Goal: Task Accomplishment & Management: Use online tool/utility

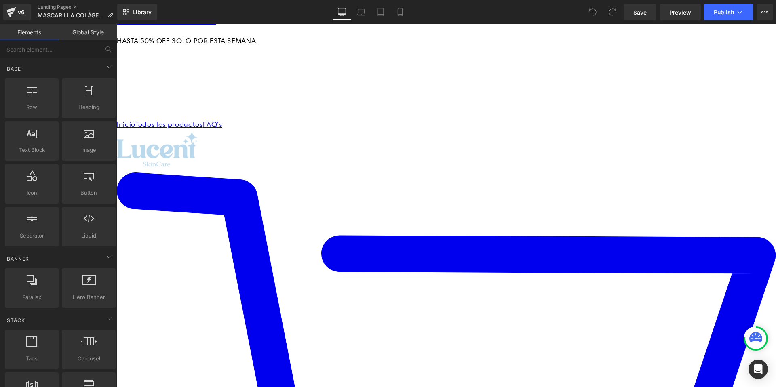
scroll to position [2, 0]
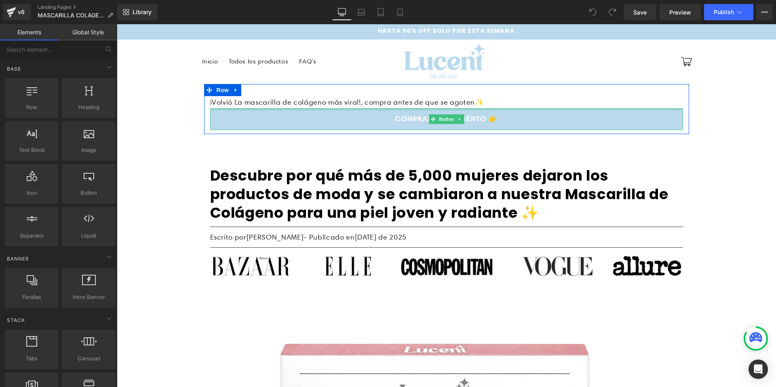
click at [505, 109] on div at bounding box center [446, 109] width 473 height 2
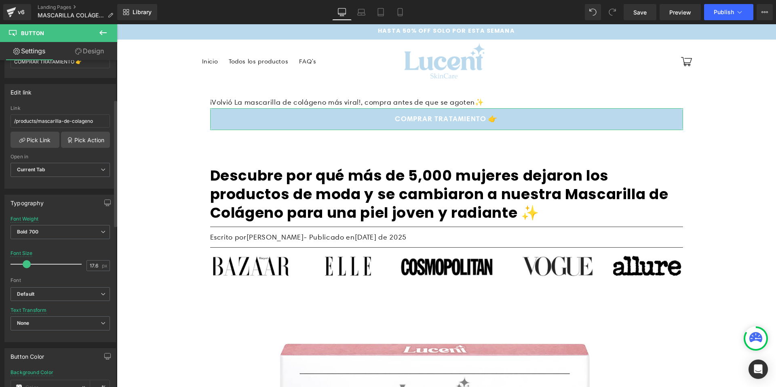
scroll to position [0, 0]
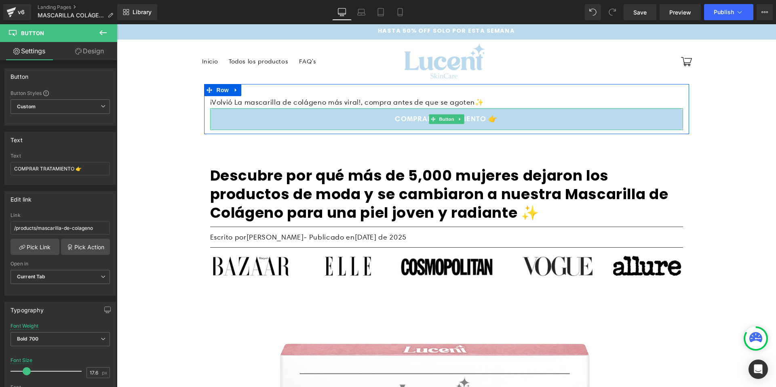
click at [286, 121] on link "COMPRAR TRATAMIENTO 👉" at bounding box center [446, 119] width 473 height 22
click at [439, 118] on span "Button" at bounding box center [447, 119] width 19 height 10
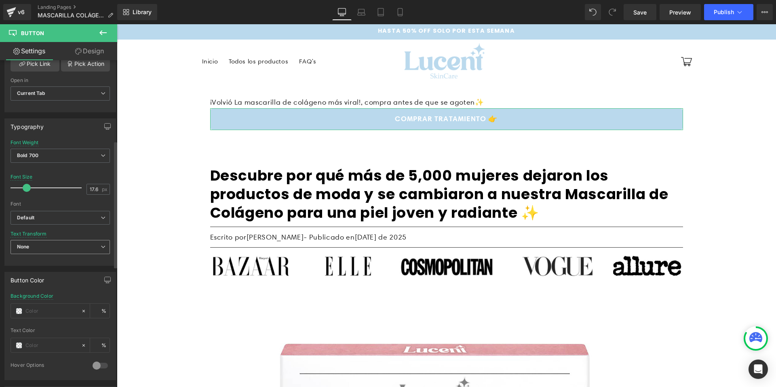
scroll to position [329, 0]
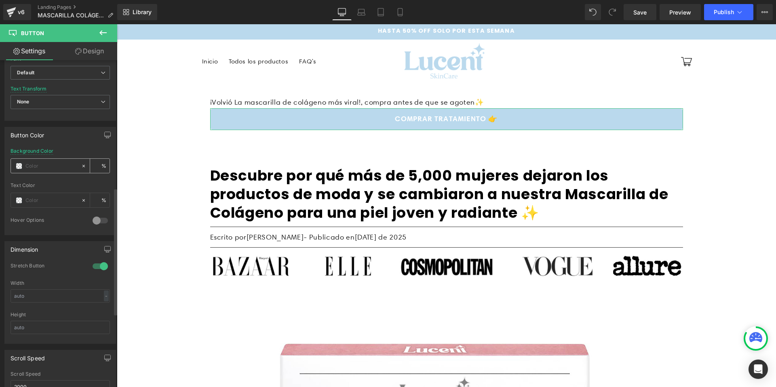
click at [17, 167] on span at bounding box center [19, 166] width 6 height 6
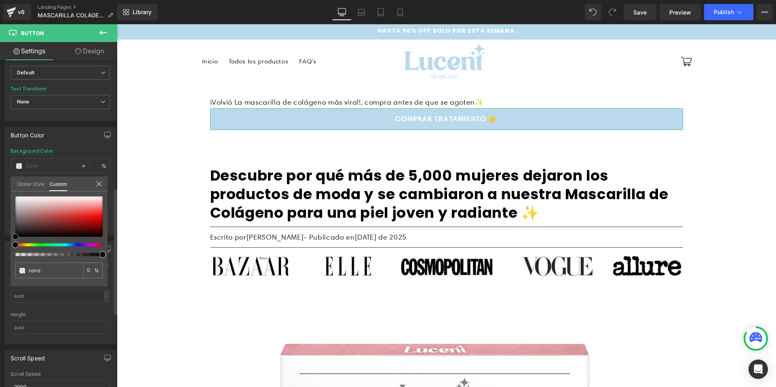
type input "#f41e1e"
type input "100"
type input "#f41e1e"
type input "100"
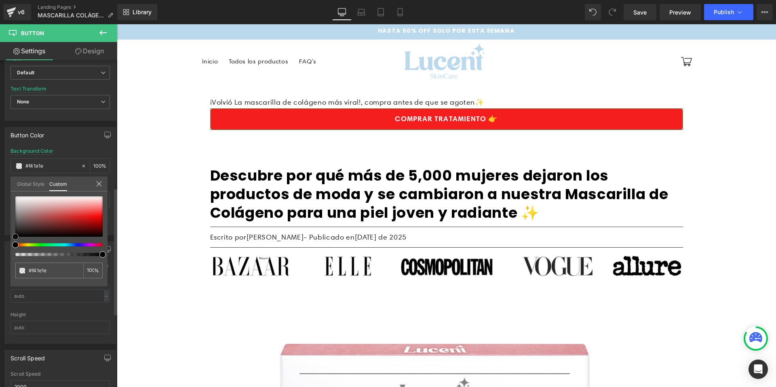
click at [95, 215] on div at bounding box center [58, 217] width 87 height 40
type input "#f51d1d"
type input "#f61c1c"
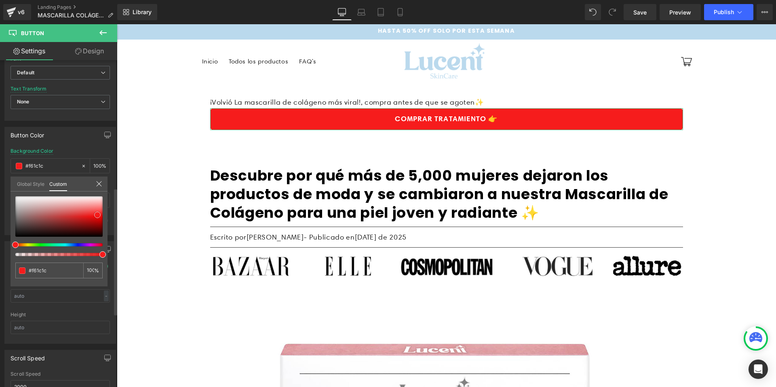
click at [97, 215] on span at bounding box center [97, 215] width 6 height 6
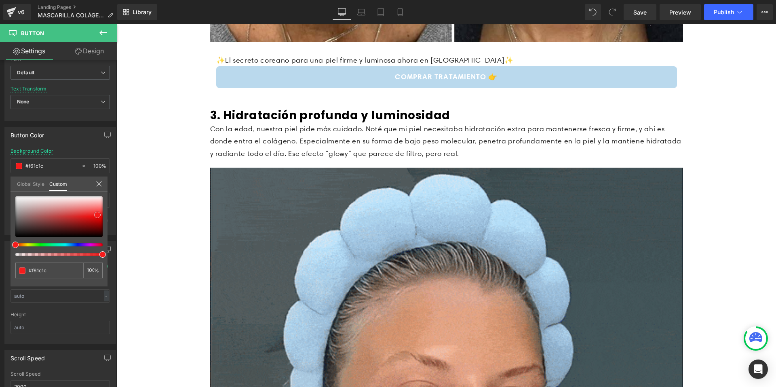
scroll to position [1530, 0]
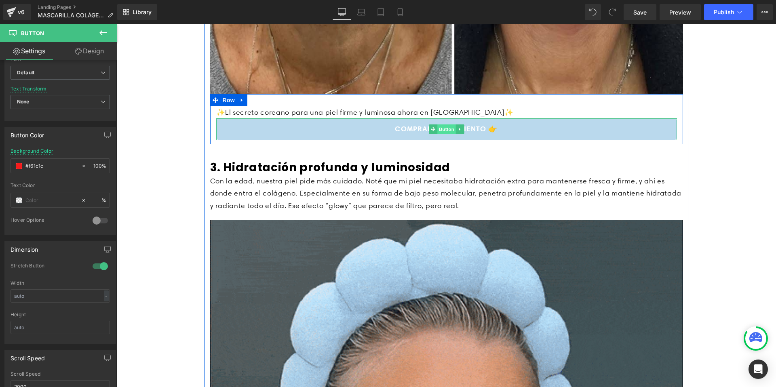
click at [441, 130] on span "Button" at bounding box center [447, 130] width 19 height 10
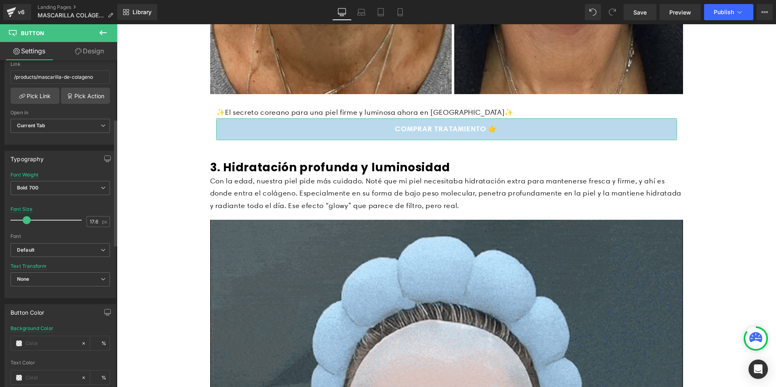
scroll to position [171, 0]
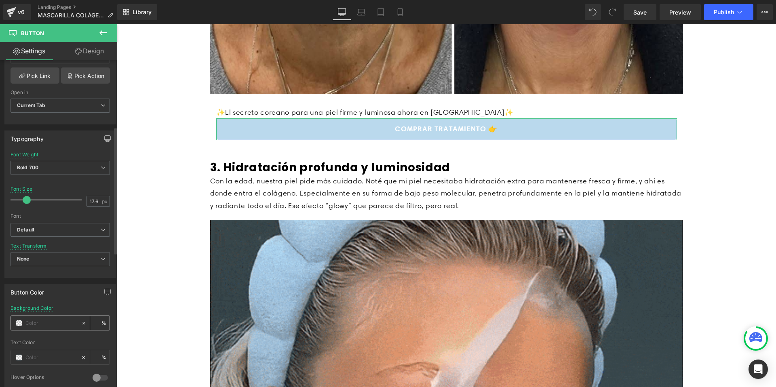
click at [31, 328] on div at bounding box center [46, 323] width 70 height 14
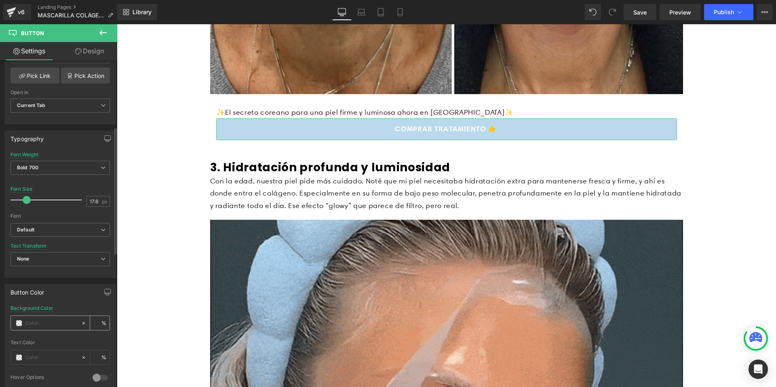
click at [16, 326] on span at bounding box center [19, 323] width 6 height 6
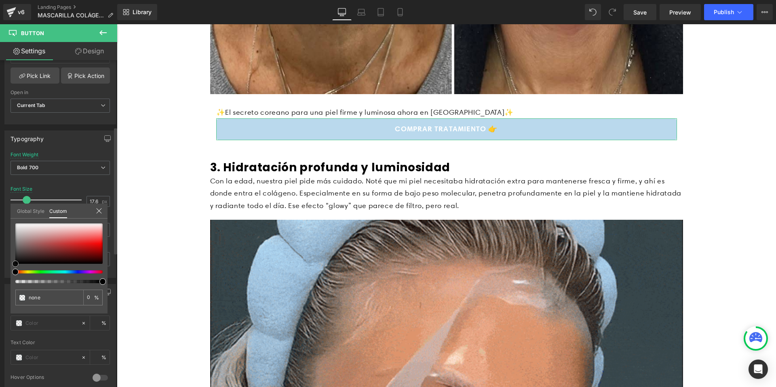
type input "#f60d0d"
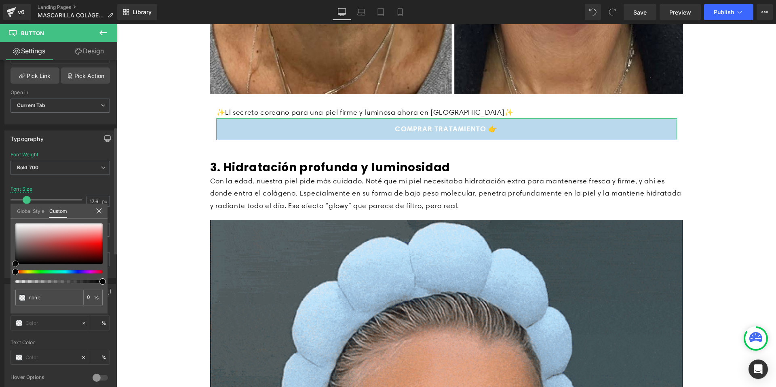
type input "100"
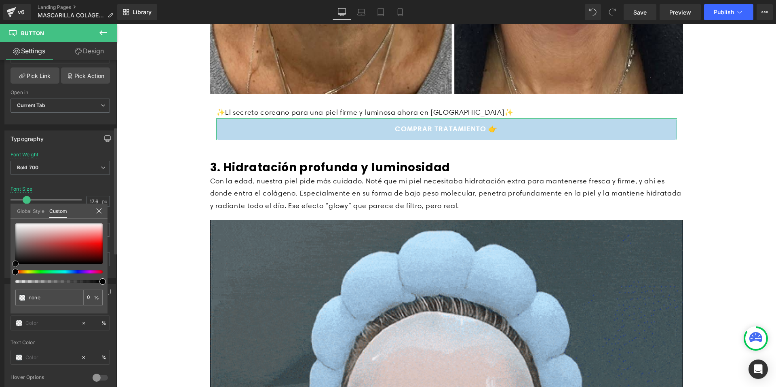
type input "#f60d0d"
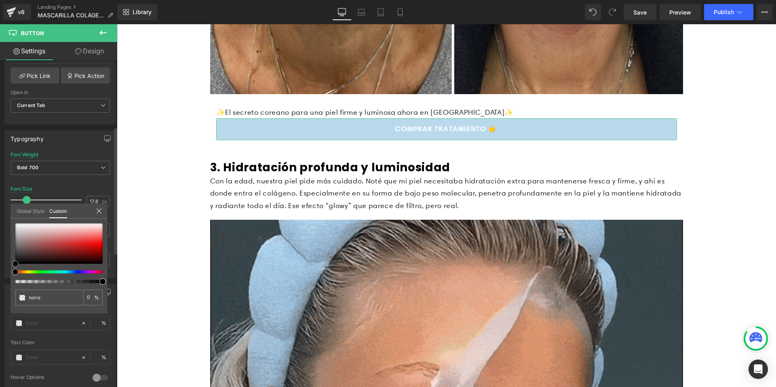
type input "100"
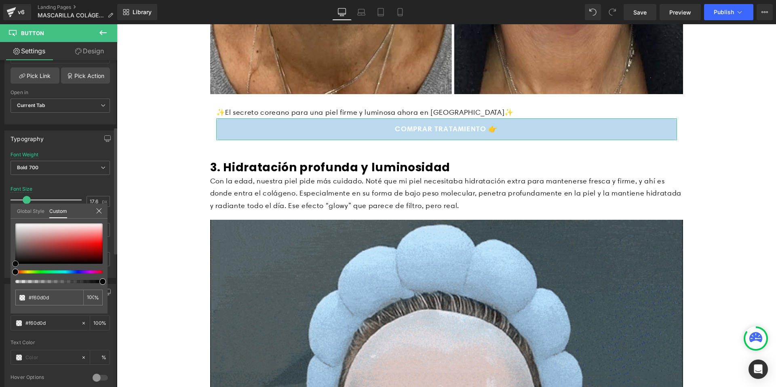
click at [97, 243] on div at bounding box center [58, 244] width 87 height 40
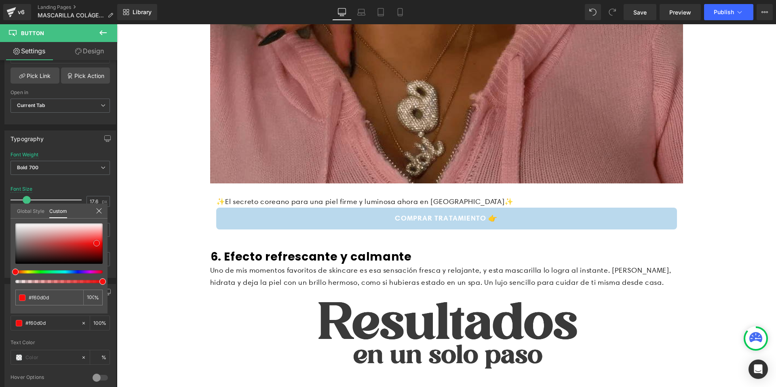
scroll to position [3289, 0]
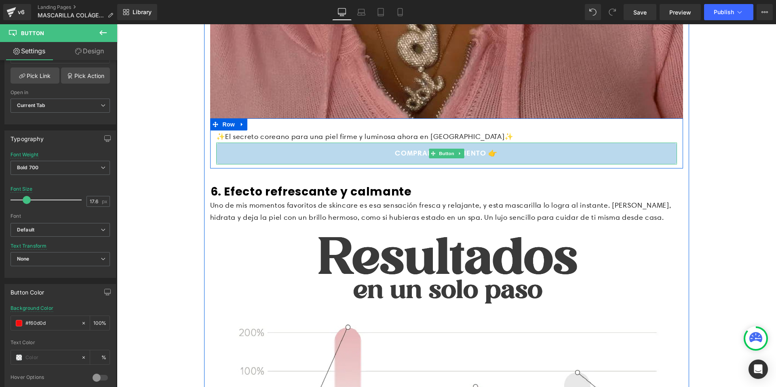
click at [424, 157] on link "COMPRAR TRATAMIENTO 👉" at bounding box center [446, 154] width 461 height 22
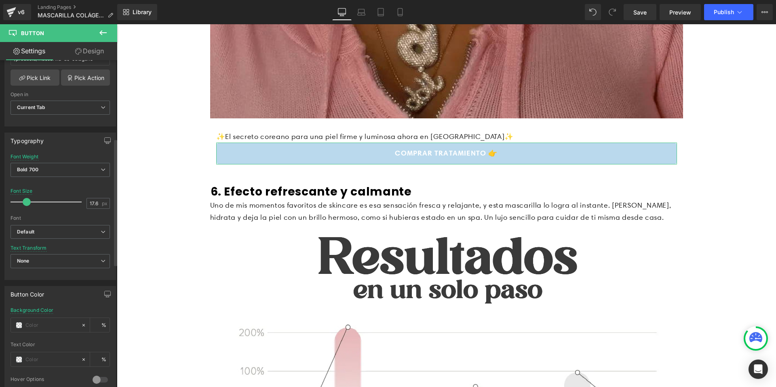
scroll to position [206, 0]
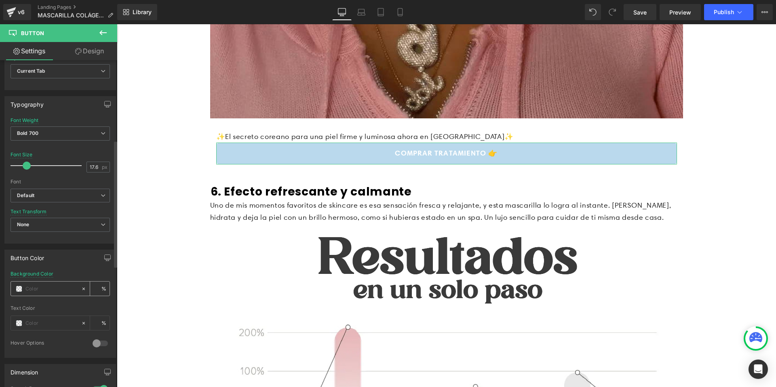
click at [19, 290] on span at bounding box center [19, 289] width 6 height 6
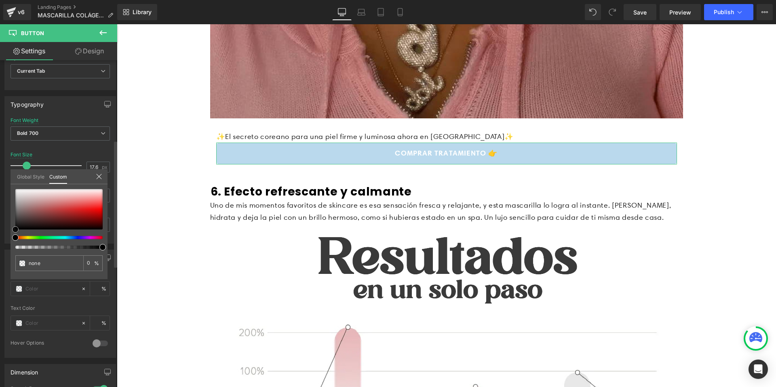
type input "#fb0d0d"
type input "100"
type input "#fb0d0d"
type input "100"
click at [100, 209] on div at bounding box center [58, 209] width 87 height 40
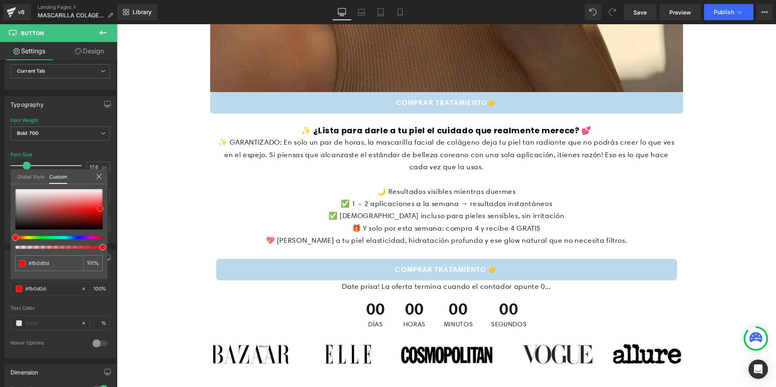
scroll to position [4370, 0]
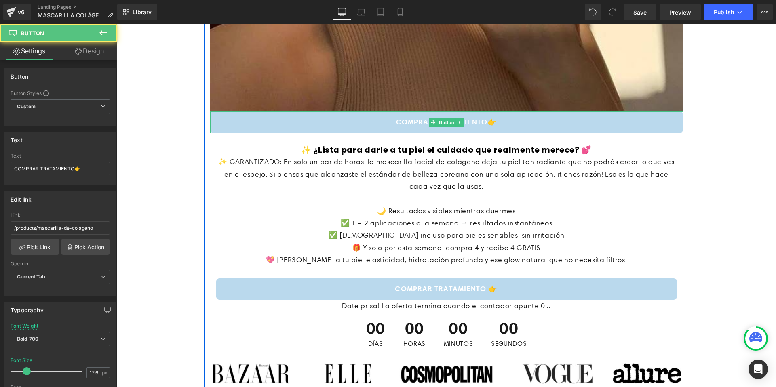
click at [333, 129] on link "COMPRAR TRATAMIENTO👉" at bounding box center [446, 123] width 473 height 22
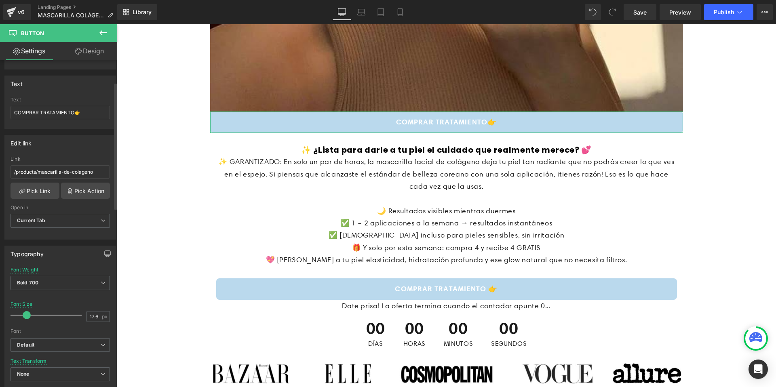
scroll to position [193, 0]
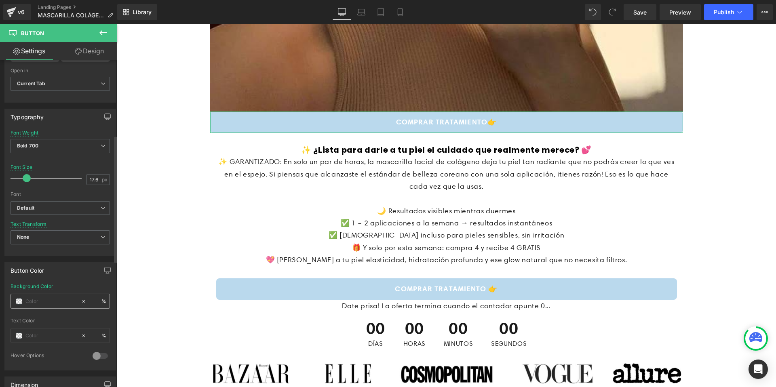
click at [42, 299] on input "text" at bounding box center [51, 301] width 52 height 9
type input "0"
click at [16, 302] on span at bounding box center [19, 301] width 6 height 6
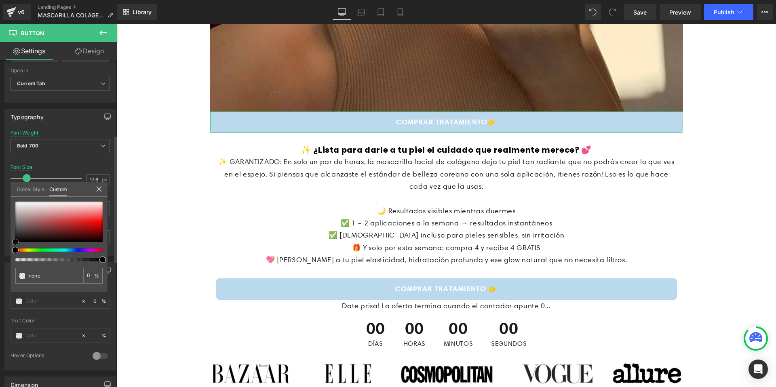
type input "#ea0404"
type input "100"
type input "#ea0404"
type input "100"
click at [99, 223] on div at bounding box center [58, 222] width 87 height 40
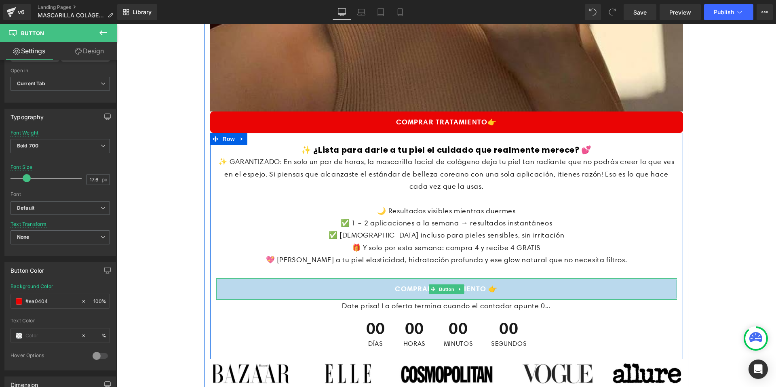
click at [325, 297] on link "COMPRAR TRATAMIENTO 👉" at bounding box center [446, 290] width 461 height 22
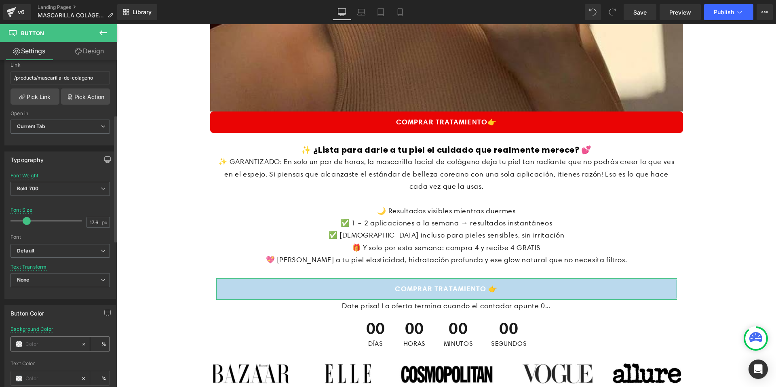
scroll to position [159, 0]
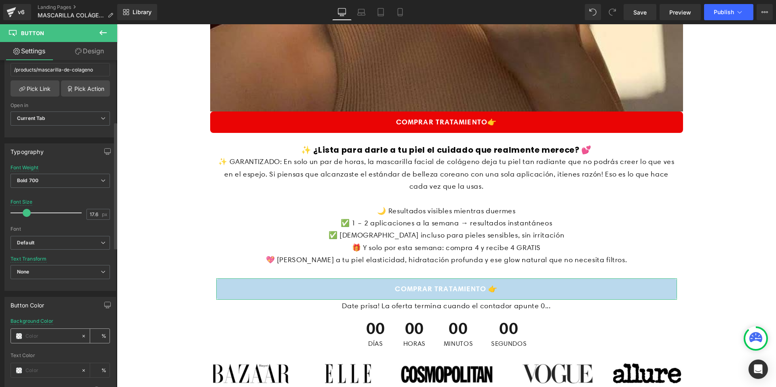
click at [21, 338] on span at bounding box center [19, 336] width 6 height 6
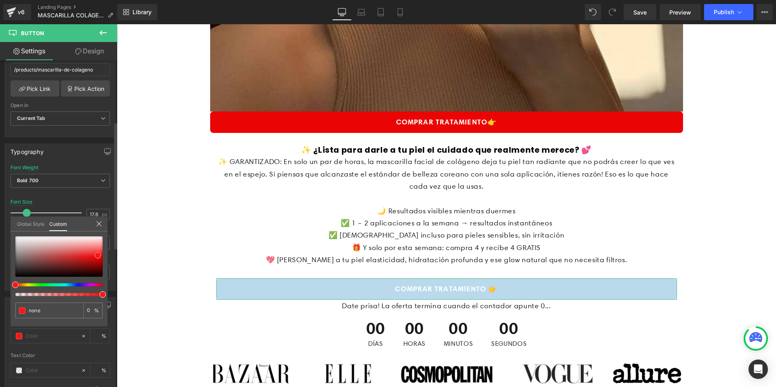
type input "#f71616"
type input "100"
type input "#f71616"
type input "100"
click at [98, 256] on div at bounding box center [58, 257] width 87 height 40
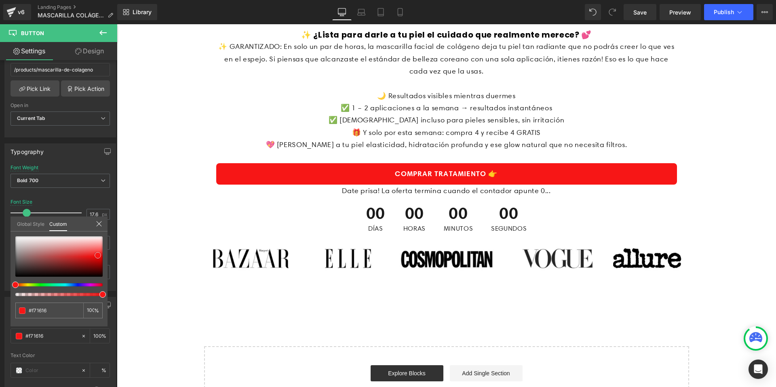
scroll to position [4522, 0]
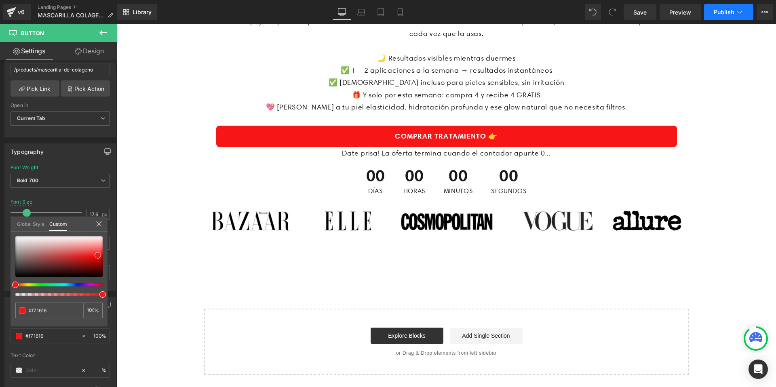
click at [742, 4] on button "Publish" at bounding box center [728, 12] width 49 height 16
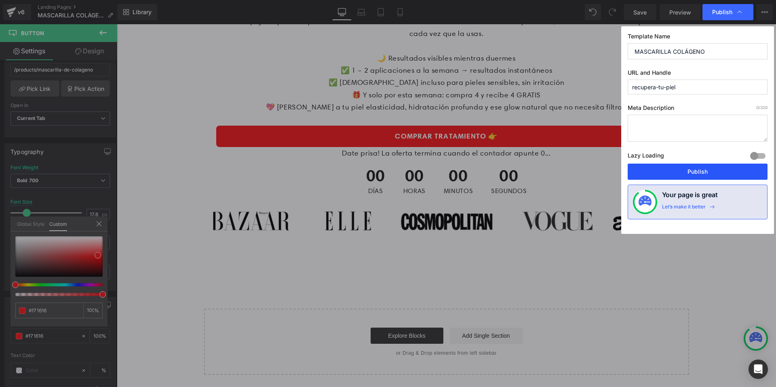
click at [679, 169] on button "Publish" at bounding box center [698, 172] width 140 height 16
